Goal: Transaction & Acquisition: Purchase product/service

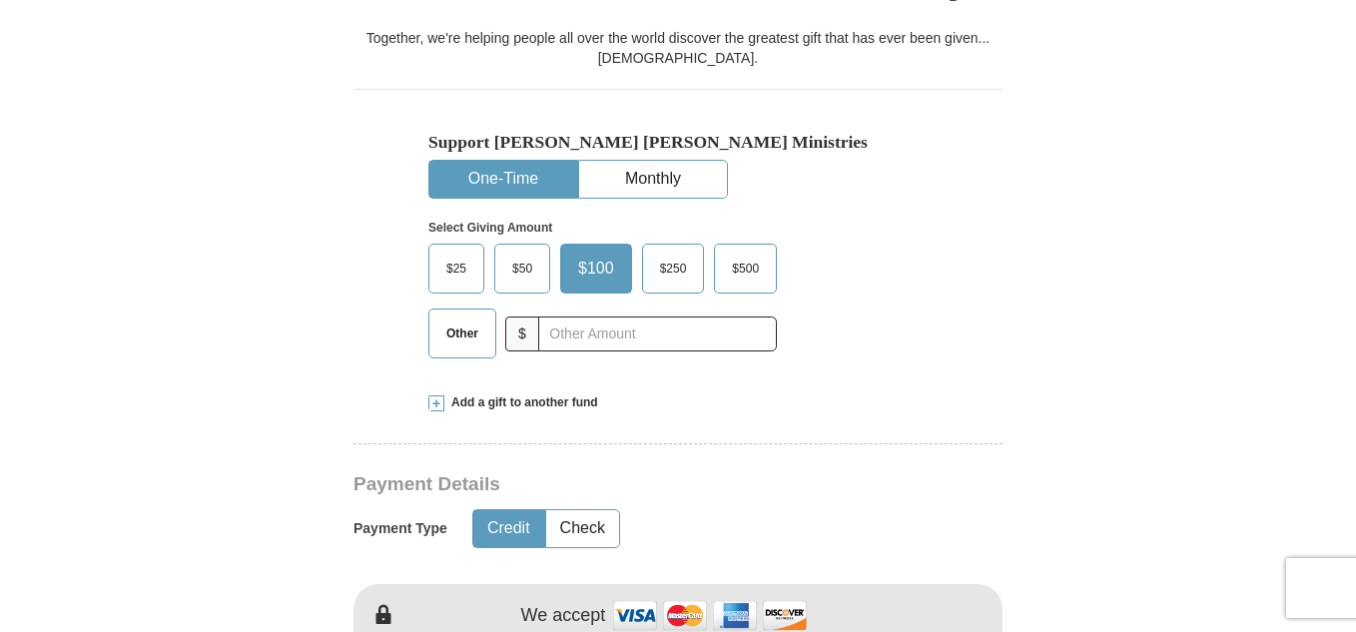
scroll to position [499, 0]
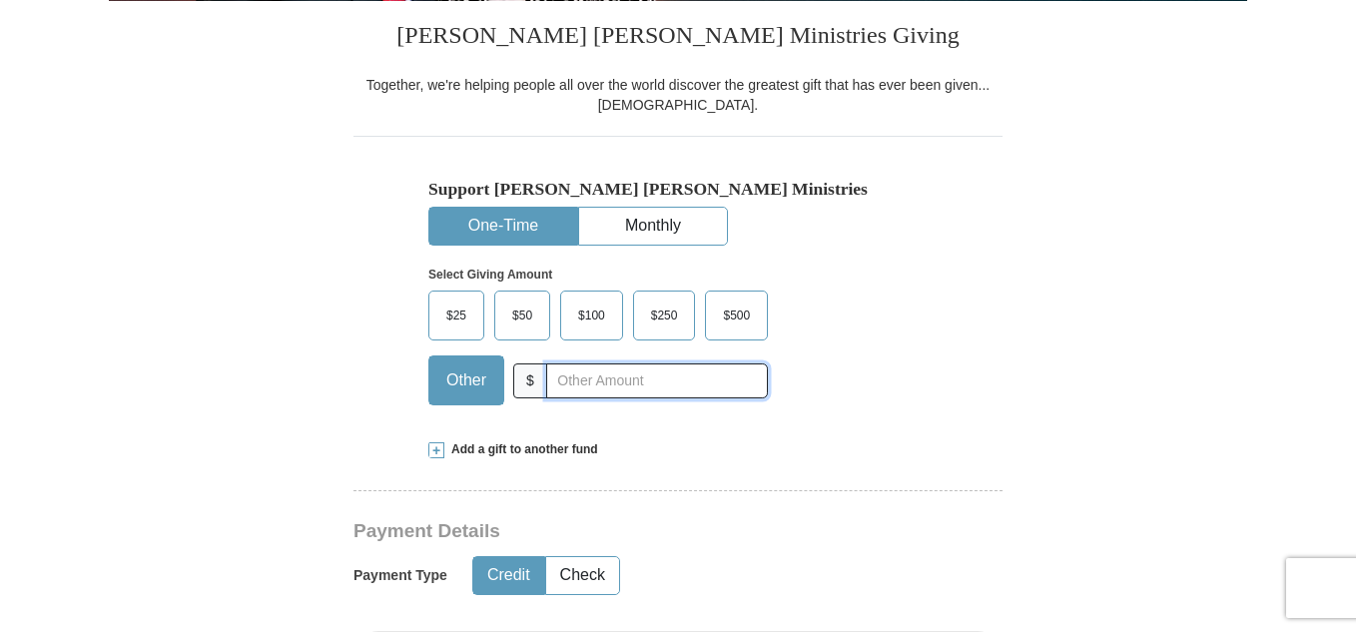
click at [546, 385] on input "text" at bounding box center [657, 380] width 222 height 35
type input "300"
click at [727, 554] on div "Payment Type Credit Check" at bounding box center [607, 575] width 509 height 51
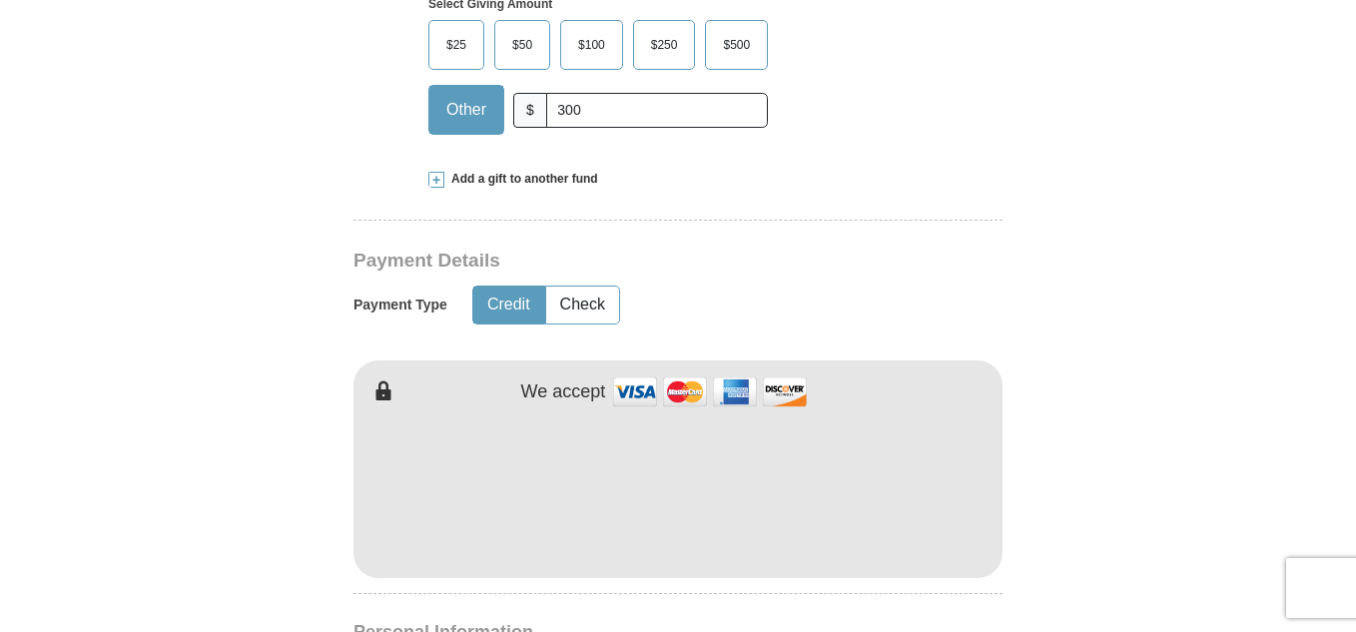
scroll to position [978, 0]
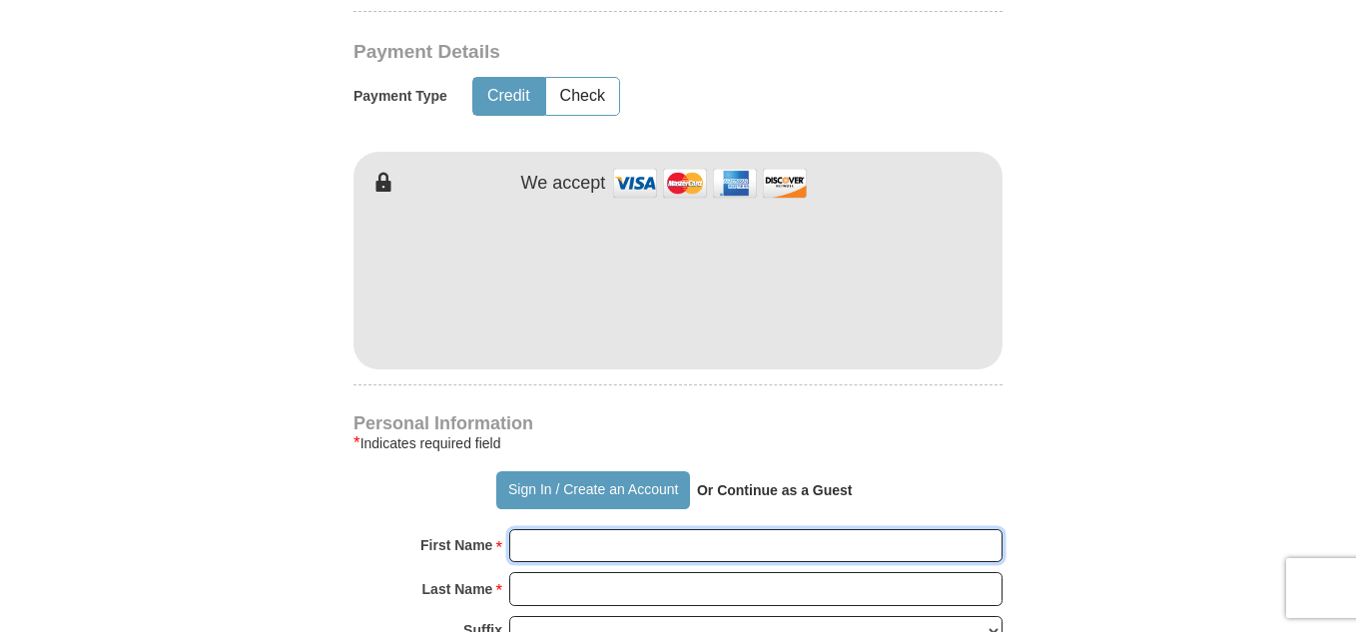
type input "[PERSON_NAME]"
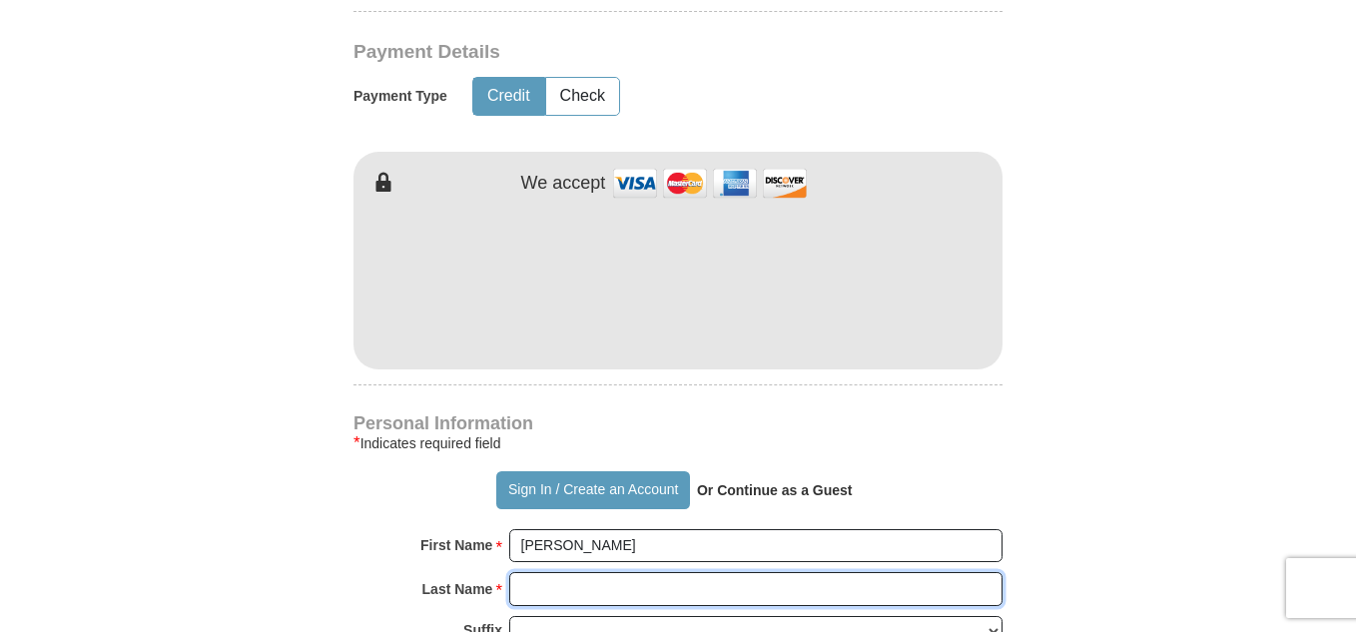
type input "[PERSON_NAME]"
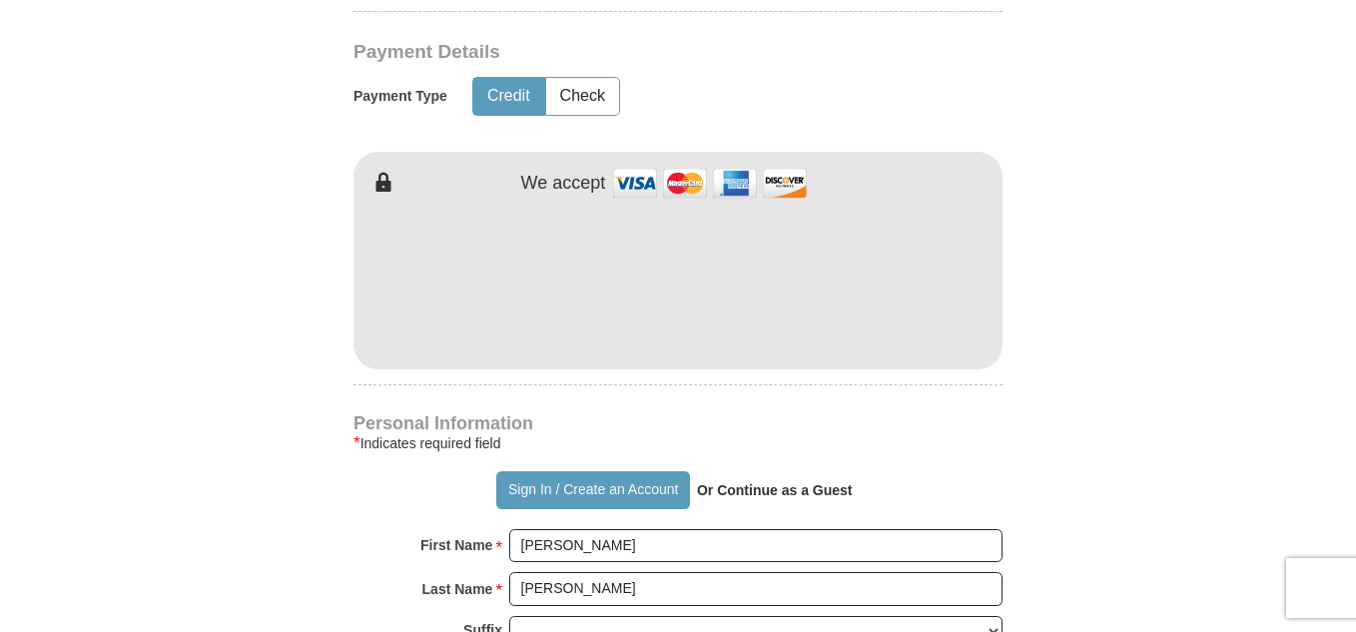
click at [1021, 400] on form "Already have an account? Sign in for faster giving. Don't have an account? Crea…" at bounding box center [678, 325] width 1138 height 2449
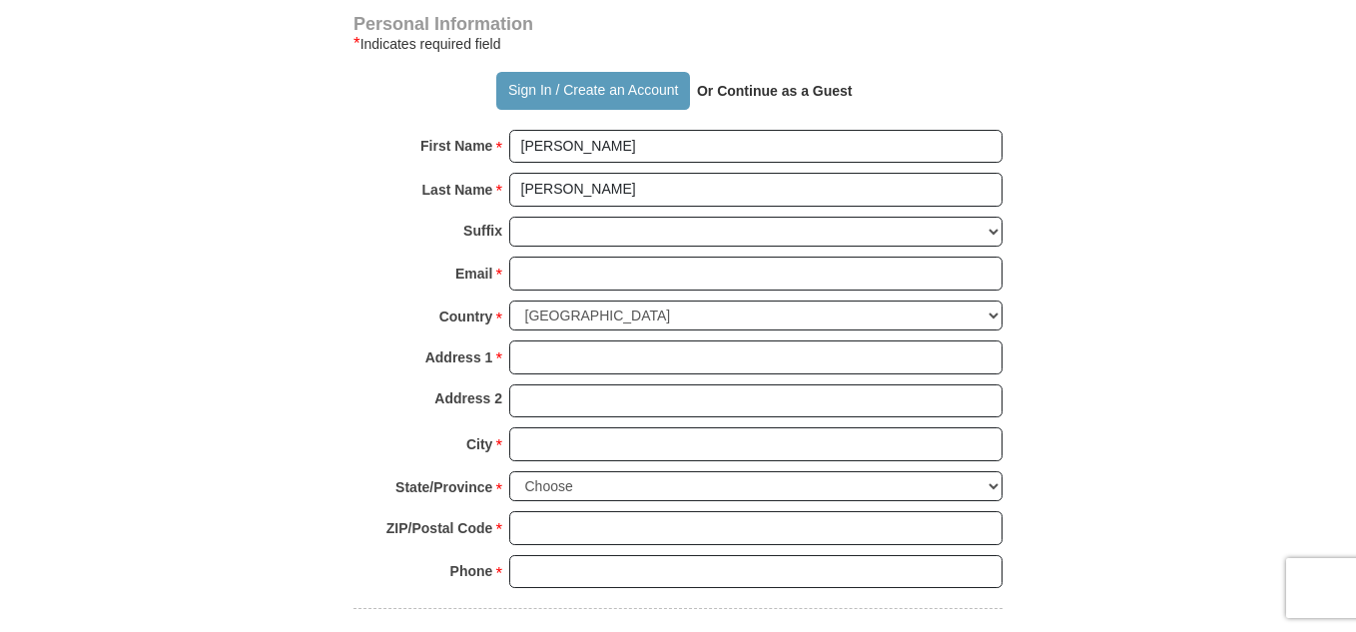
scroll to position [1418, 0]
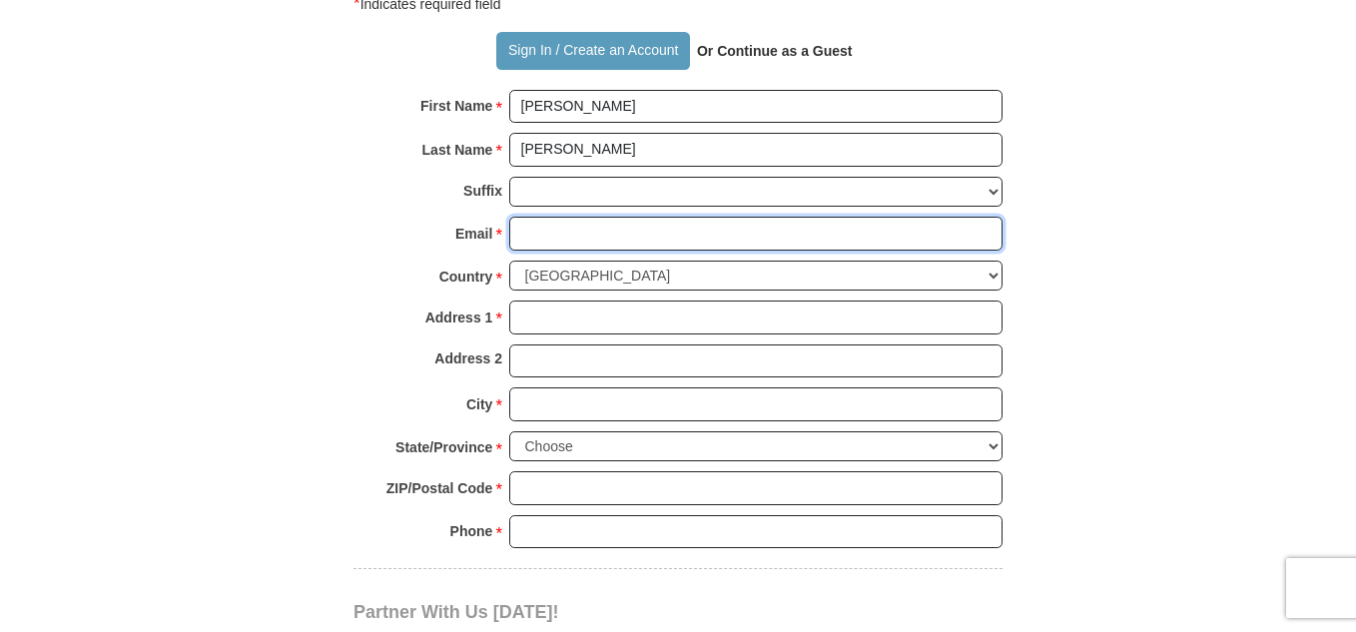
click at [523, 230] on input "Email *" at bounding box center [755, 234] width 493 height 34
type input "[EMAIL_ADDRESS][DOMAIN_NAME]"
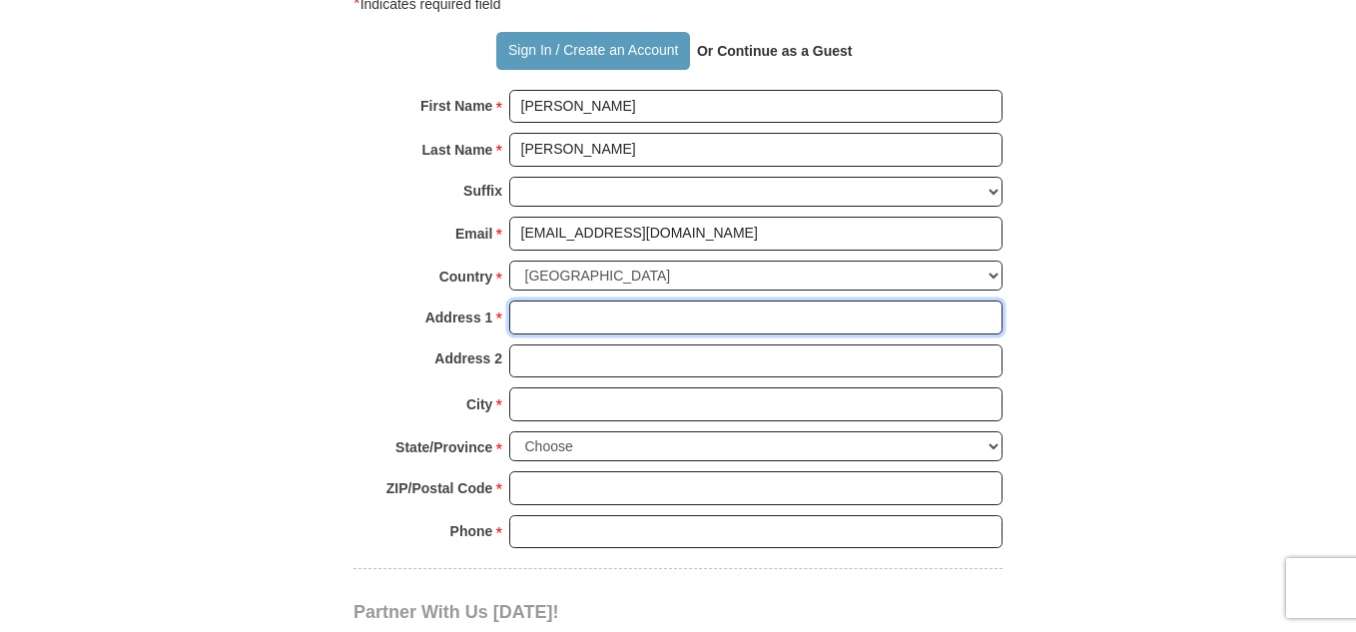
type input "[STREET_ADDRESS]"
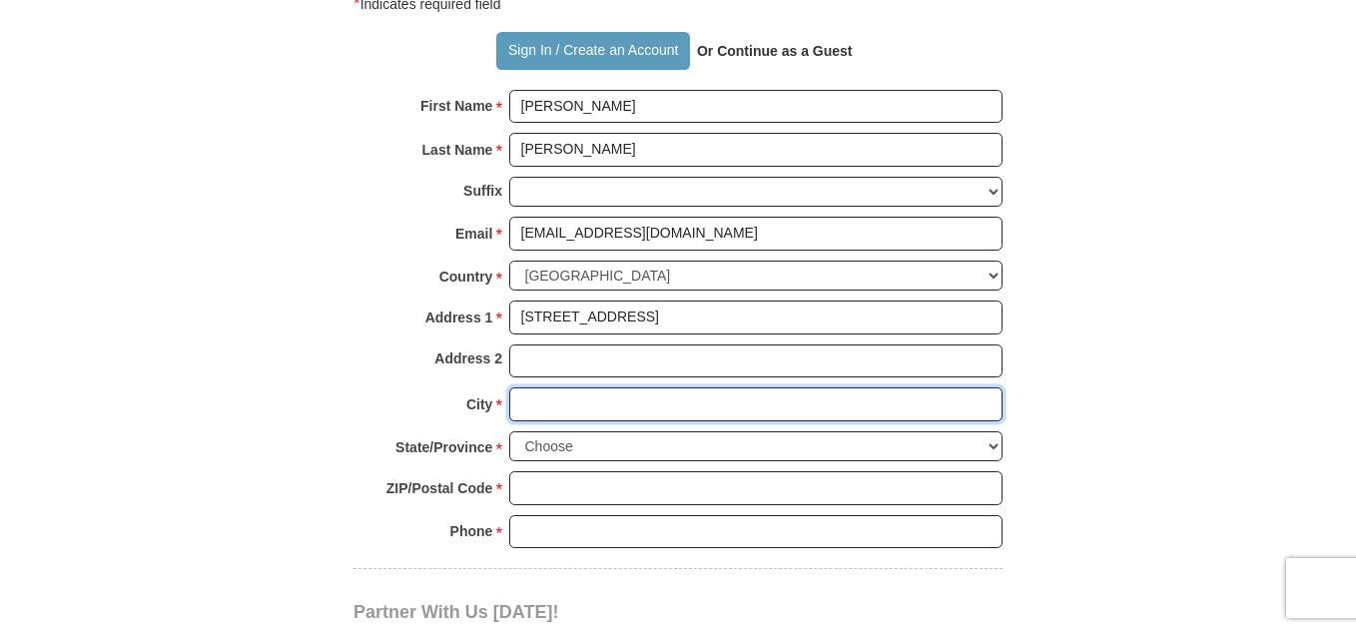
type input "[GEOGRAPHIC_DATA]"
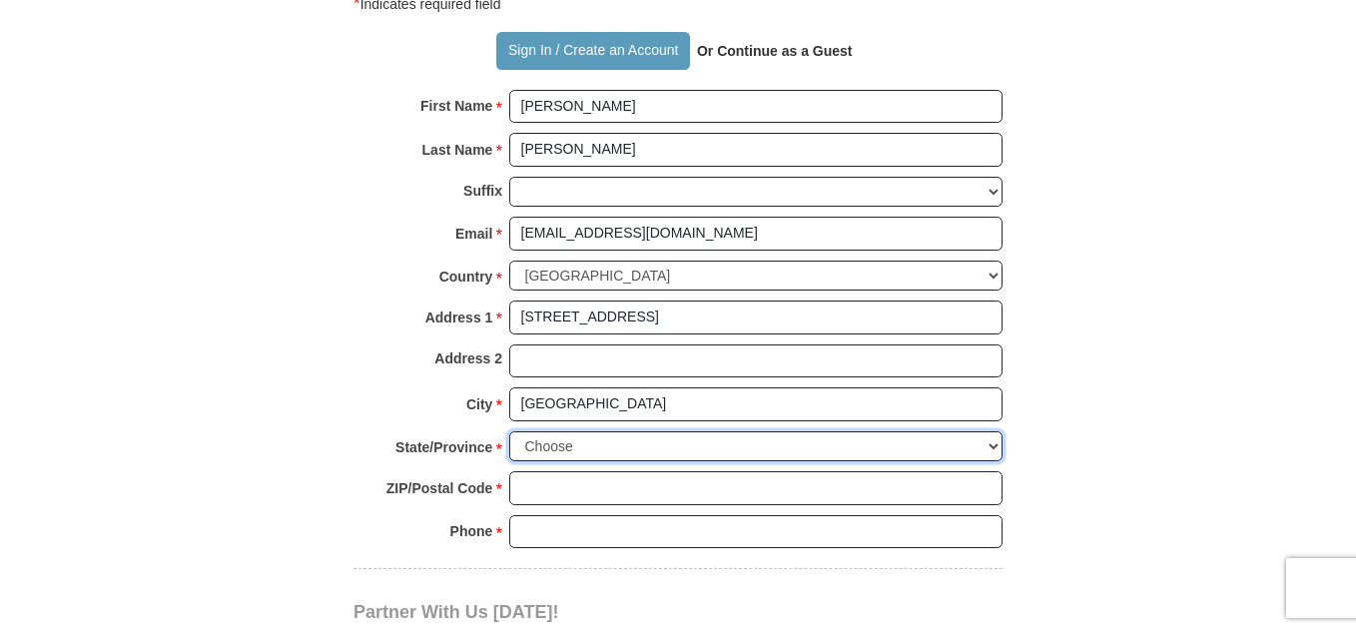
select select "[GEOGRAPHIC_DATA]"
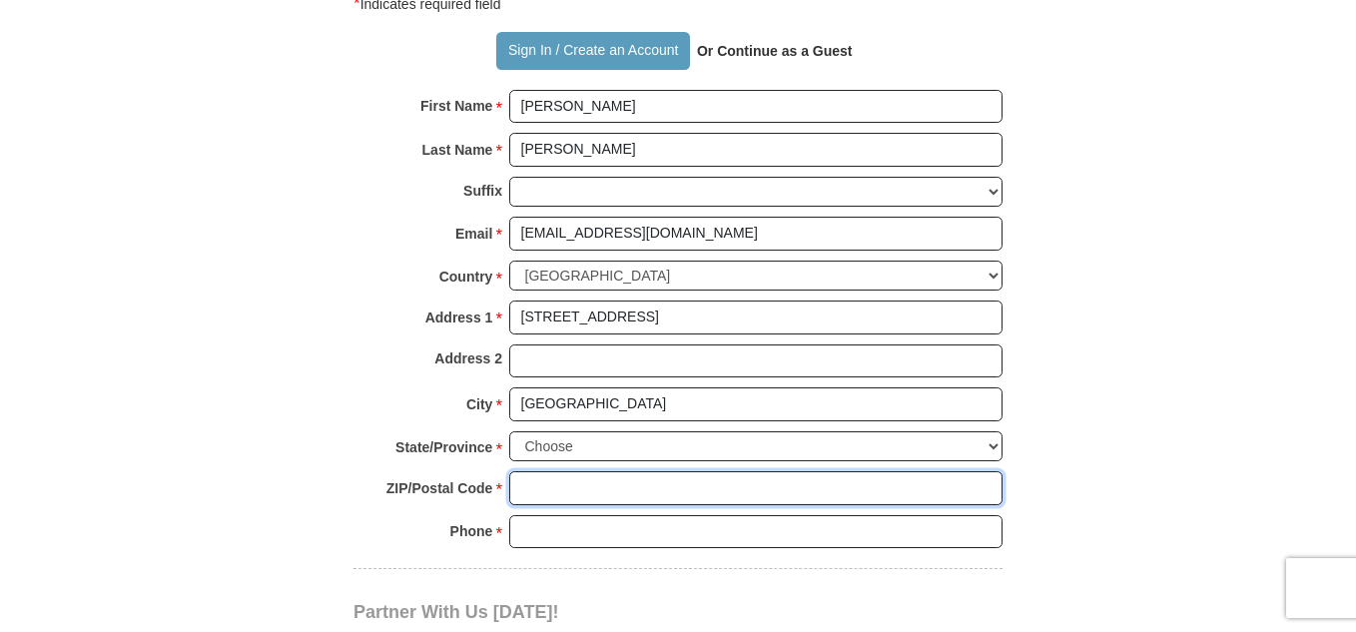
type input "76002"
type input "8174498525"
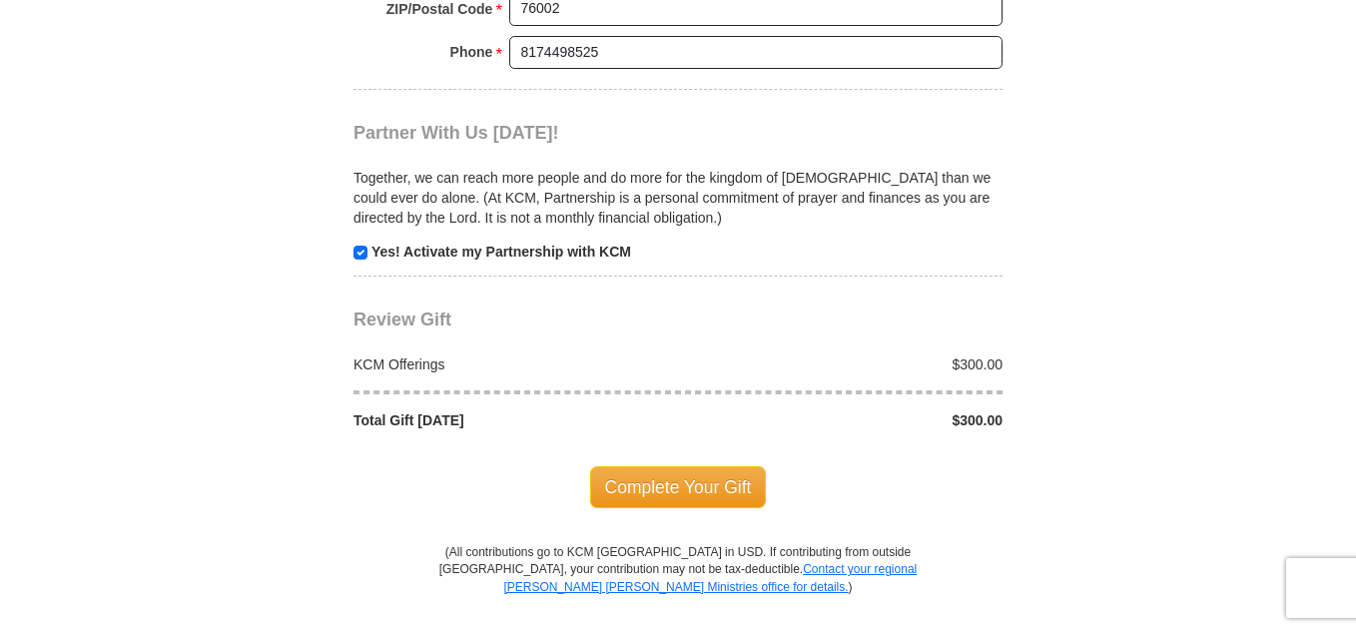
scroll to position [1937, 0]
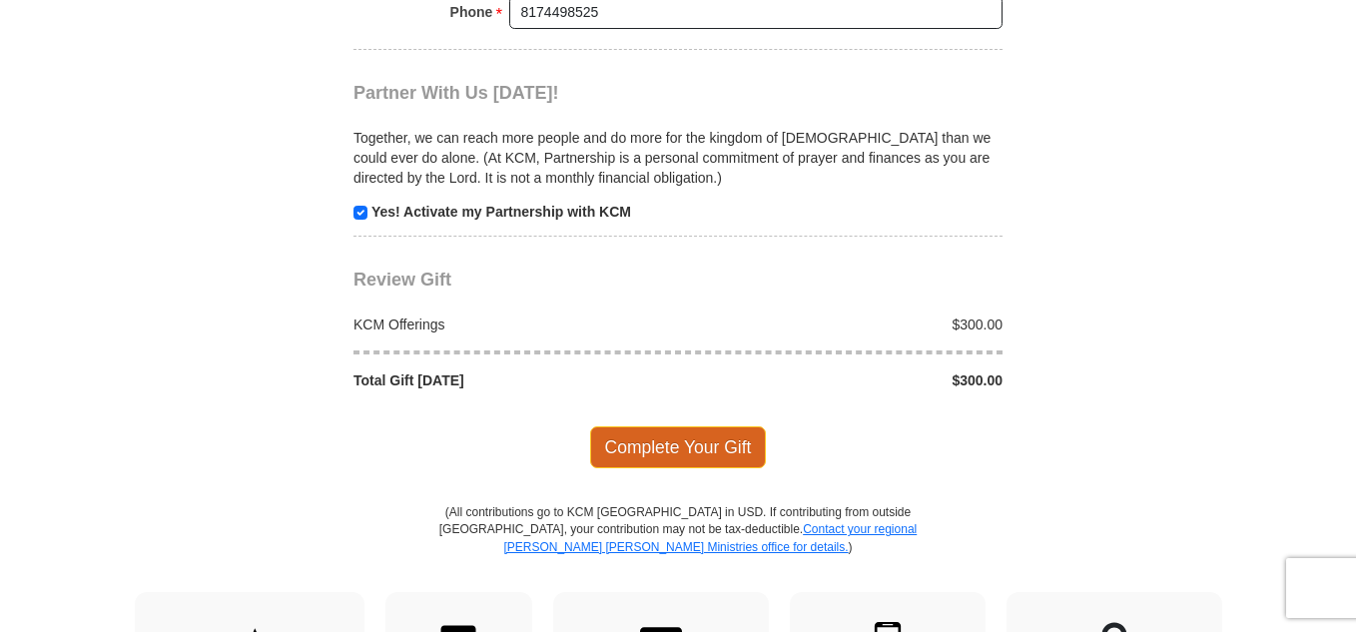
click at [641, 440] on span "Complete Your Gift" at bounding box center [678, 447] width 177 height 42
